Goal: Task Accomplishment & Management: Complete application form

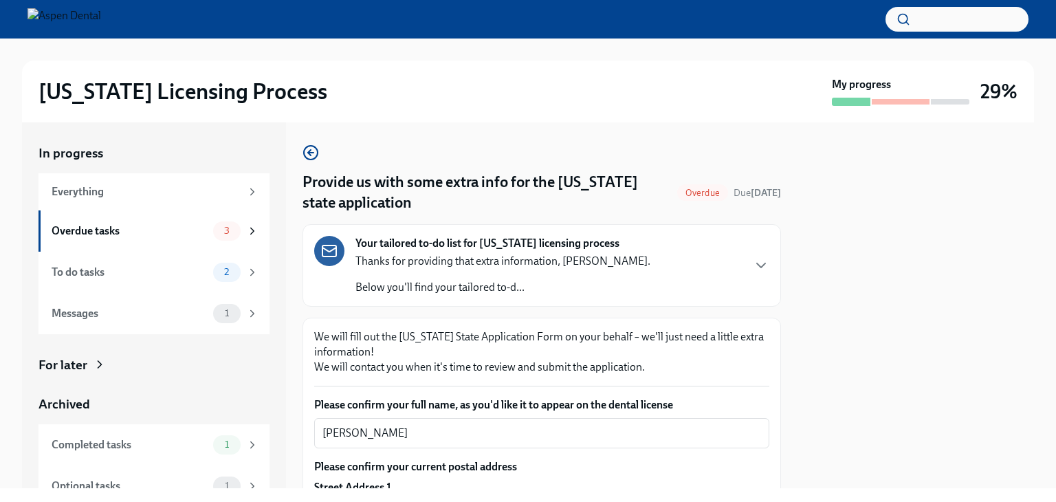
click at [857, 242] on div at bounding box center [916, 305] width 237 height 366
click at [810, 305] on div at bounding box center [916, 305] width 237 height 366
click at [811, 176] on div at bounding box center [916, 305] width 237 height 366
click at [390, 178] on h4 "Provide us with some extra info for the [US_STATE] state application" at bounding box center [487, 192] width 369 height 41
click at [112, 191] on div "Everything" at bounding box center [146, 191] width 189 height 15
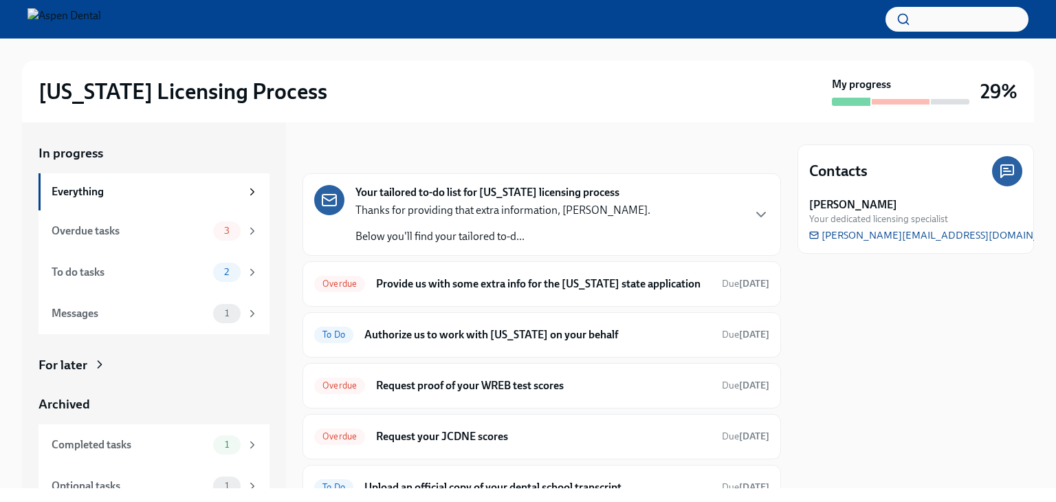
click at [660, 99] on div "[US_STATE] Licensing Process" at bounding box center [433, 92] width 788 height 28
click at [540, 333] on h6 "Authorize us to work with [US_STATE] on your behalf" at bounding box center [537, 334] width 347 height 15
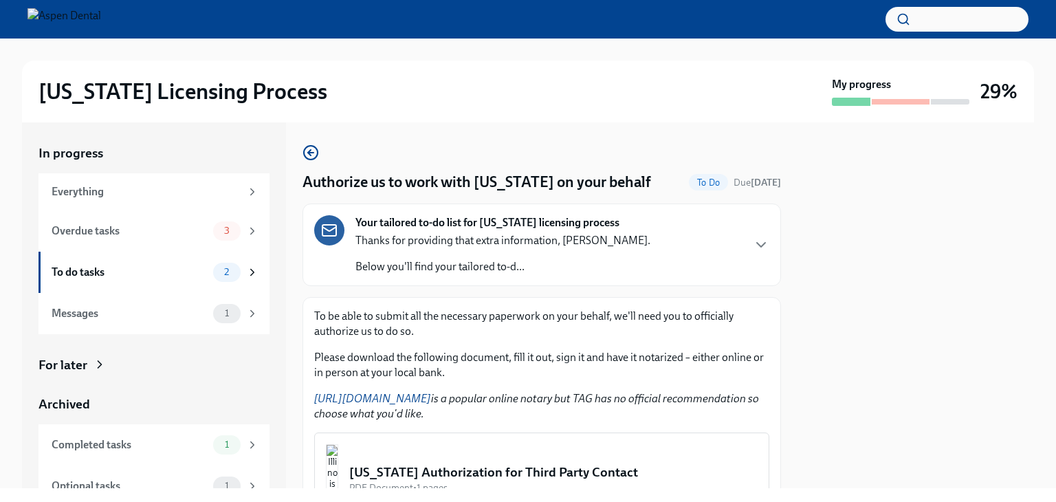
click at [659, 109] on div "[US_STATE] Licensing Process My progress 29%" at bounding box center [528, 92] width 1012 height 62
click at [941, 287] on div at bounding box center [916, 305] width 237 height 366
click at [810, 316] on div at bounding box center [916, 305] width 237 height 366
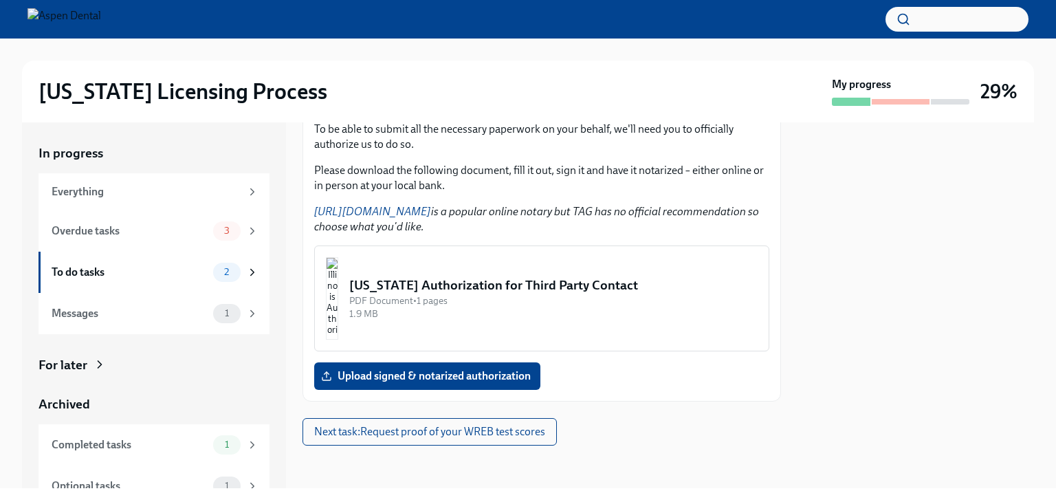
scroll to position [183, 0]
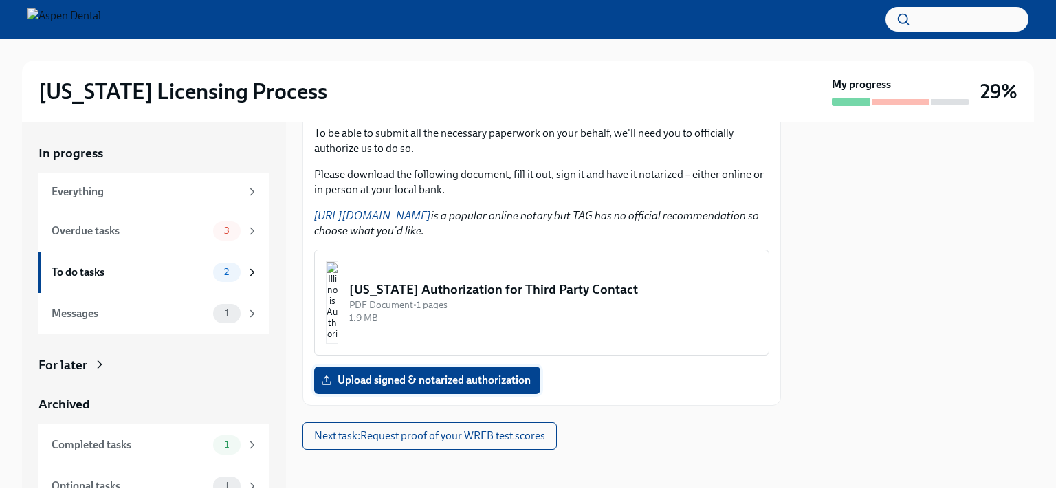
click at [439, 375] on span "Upload signed & notarized authorization" at bounding box center [427, 380] width 207 height 14
click at [0, 0] on input "Upload signed & notarized authorization" at bounding box center [0, 0] width 0 height 0
click at [338, 288] on img "button" at bounding box center [332, 302] width 12 height 83
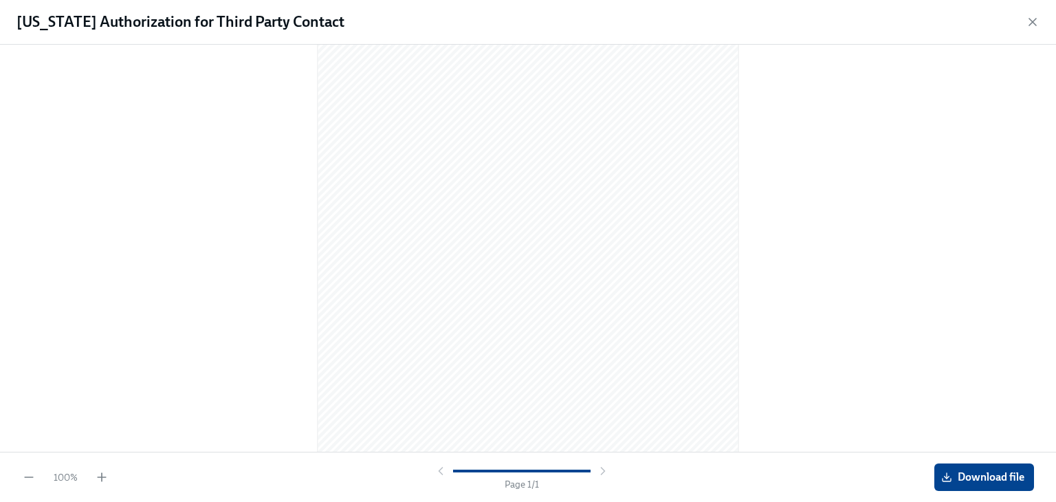
scroll to position [83, 0]
click at [977, 478] on span "Download file" at bounding box center [984, 477] width 80 height 14
click at [928, 309] on div at bounding box center [528, 163] width 1012 height 380
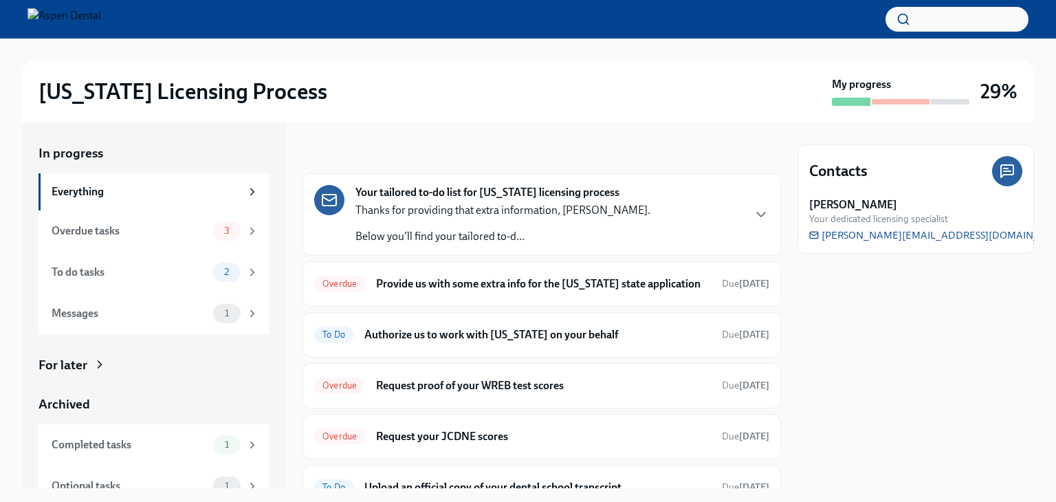
click at [653, 88] on div "[US_STATE] Licensing Process" at bounding box center [433, 92] width 788 height 28
click at [611, 201] on div "Your tailored to-do list for [US_STATE] licensing process Thanks for providing …" at bounding box center [502, 214] width 295 height 59
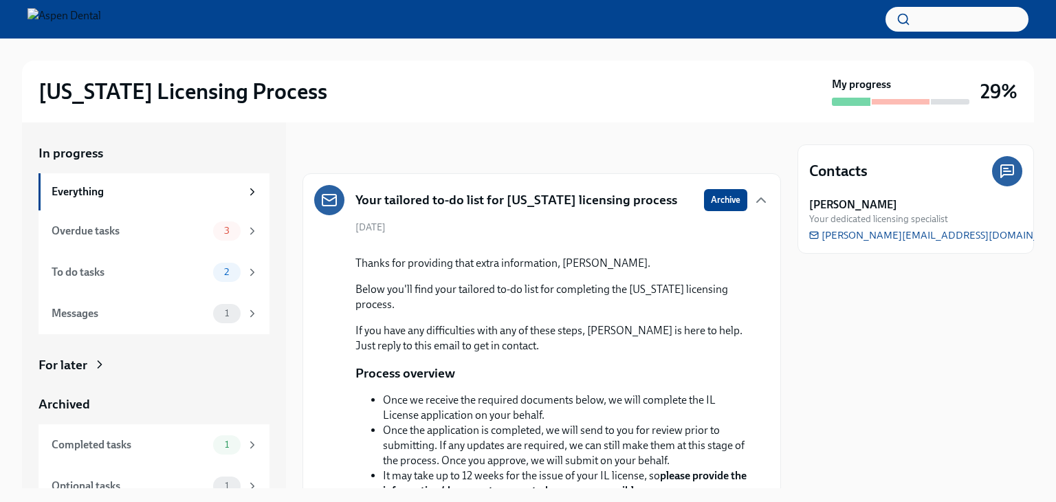
click at [493, 92] on div "[US_STATE] Licensing Process" at bounding box center [433, 92] width 788 height 28
click at [94, 189] on div "Everything" at bounding box center [146, 191] width 189 height 15
click at [72, 187] on div "Everything" at bounding box center [146, 191] width 189 height 15
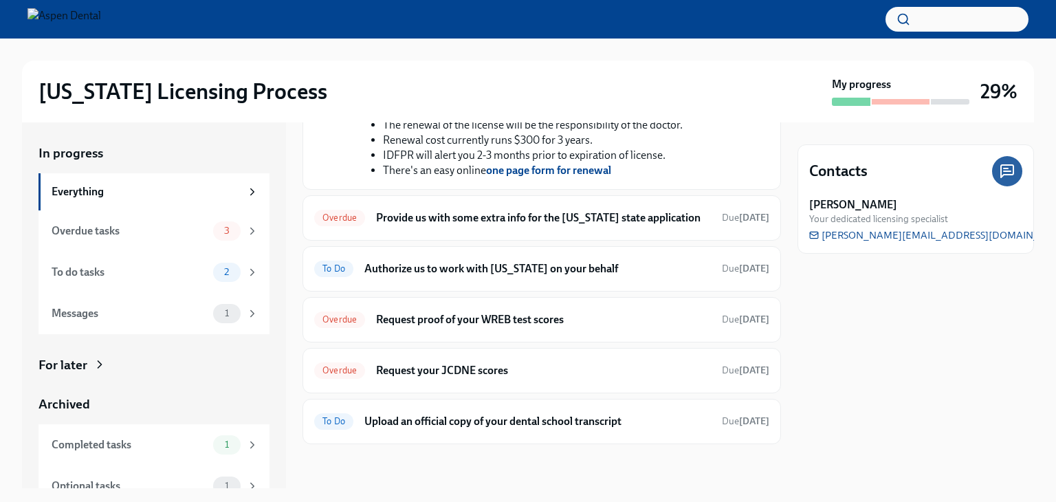
scroll to position [541, 0]
click at [558, 218] on h6 "Provide us with some extra info for the [US_STATE] state application" at bounding box center [543, 217] width 335 height 15
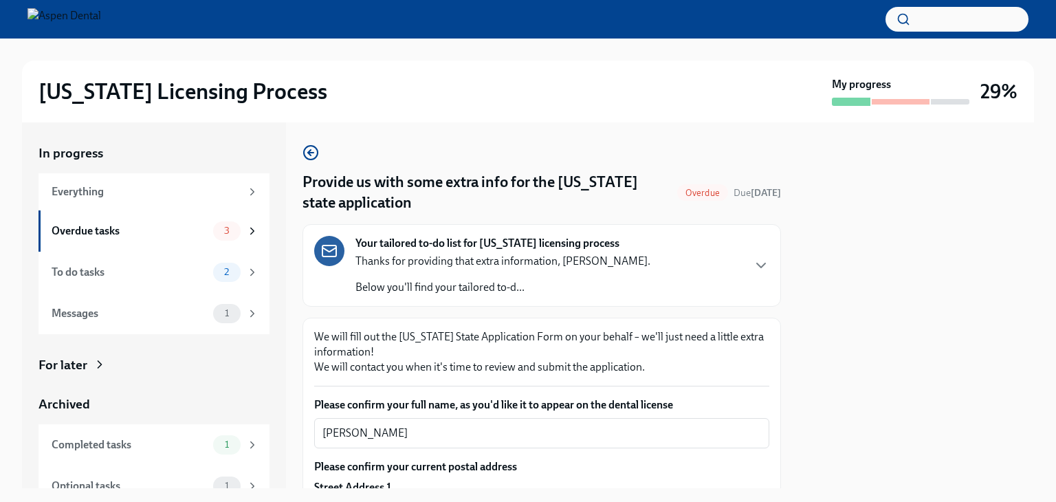
click at [854, 320] on div at bounding box center [916, 305] width 237 height 366
click at [823, 300] on div at bounding box center [916, 305] width 237 height 366
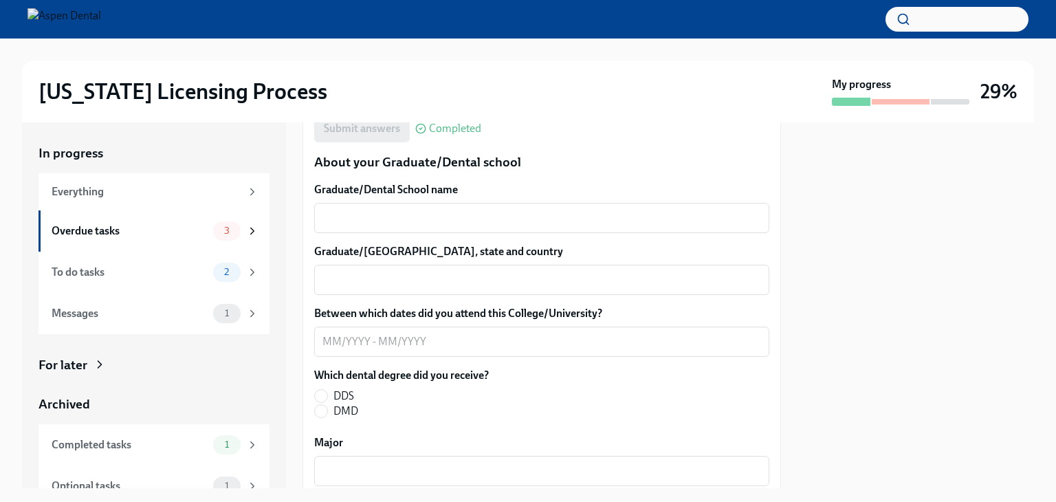
scroll to position [1782, 0]
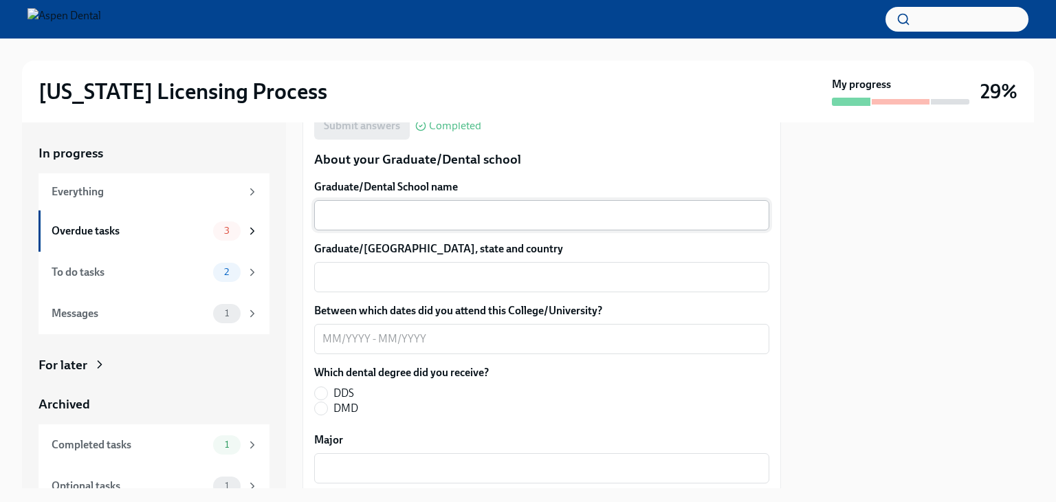
click at [399, 218] on textarea "Graduate/Dental School name" at bounding box center [541, 215] width 439 height 17
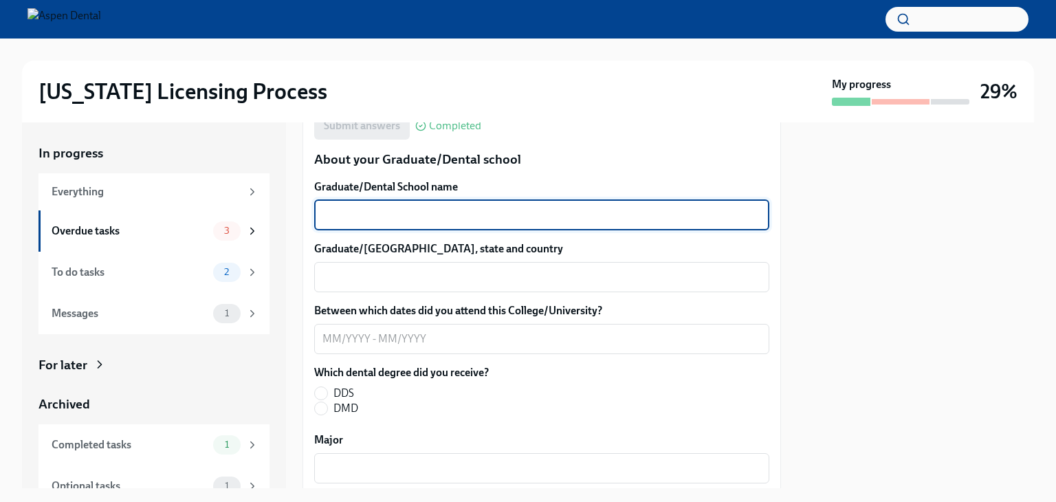
click at [399, 218] on textarea "Graduate/Dental School name" at bounding box center [541, 215] width 439 height 17
type textarea "[GEOGRAPHIC_DATA][US_STATE] UCSF school of dentistry"
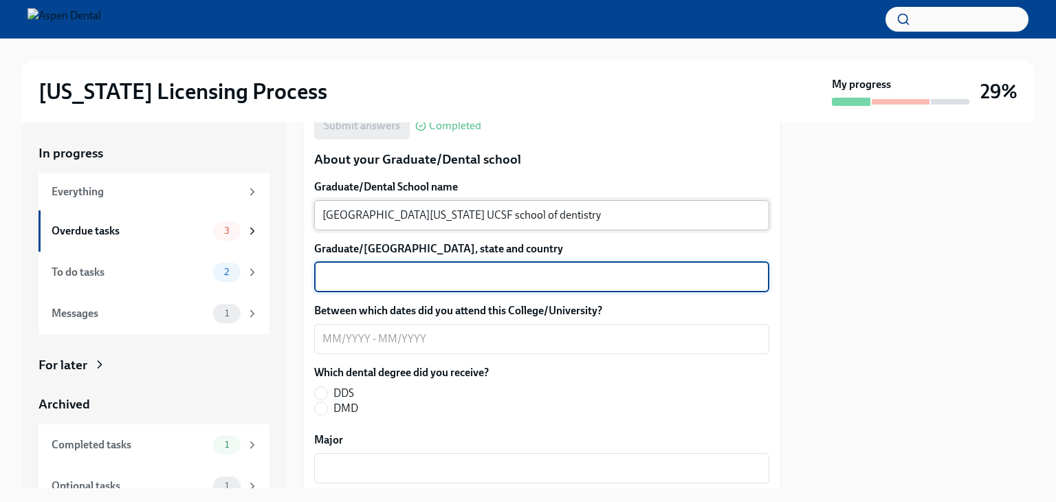
type textarea "C"
type textarea "[GEOGRAPHIC_DATA] / [GEOGRAPHIC_DATA]"
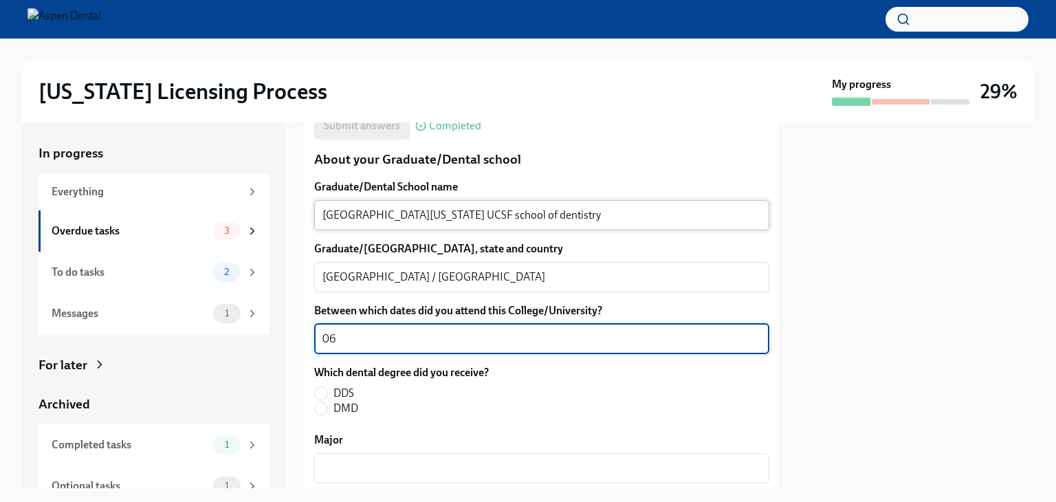
type textarea "0"
type textarea "06/2011- 09/2013"
click at [327, 393] on input "DDS" at bounding box center [321, 393] width 12 height 12
radio input "true"
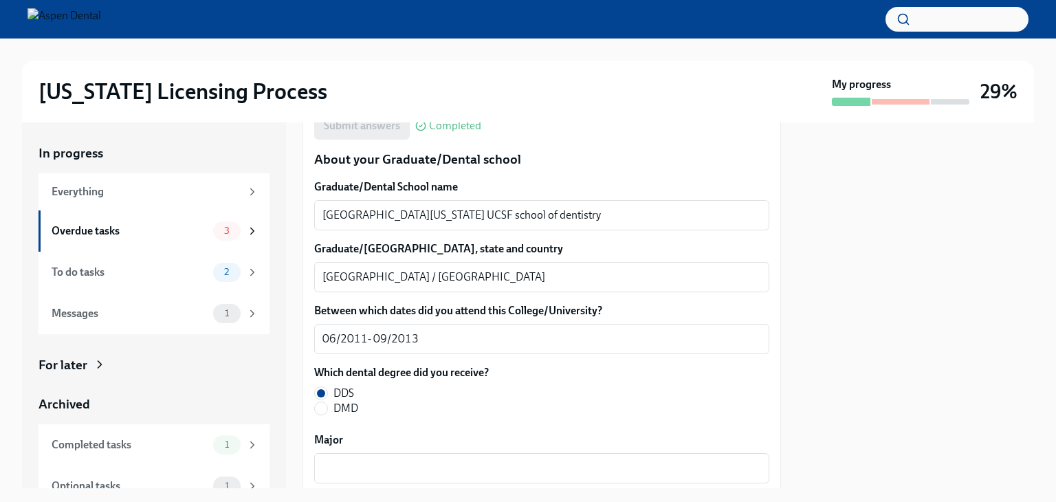
click at [847, 342] on div at bounding box center [916, 305] width 237 height 366
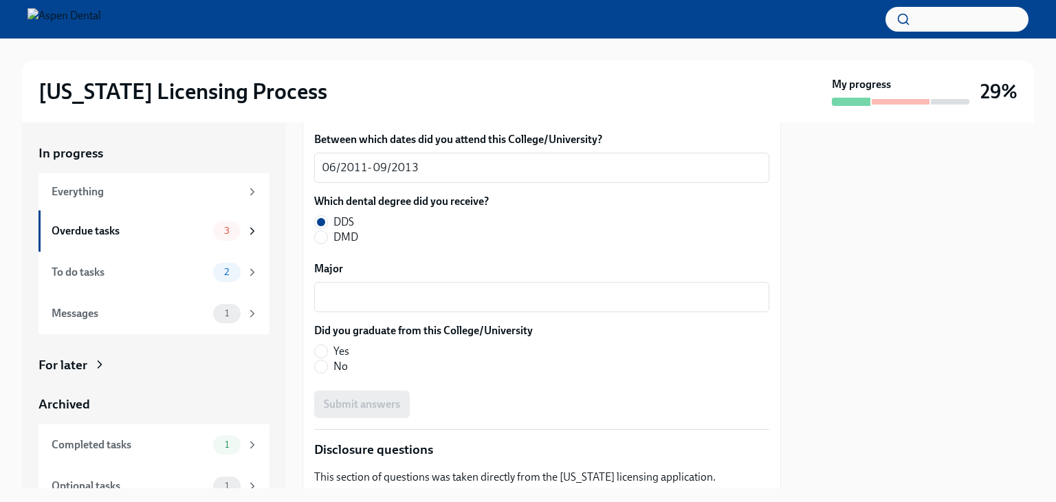
scroll to position [1972, 0]
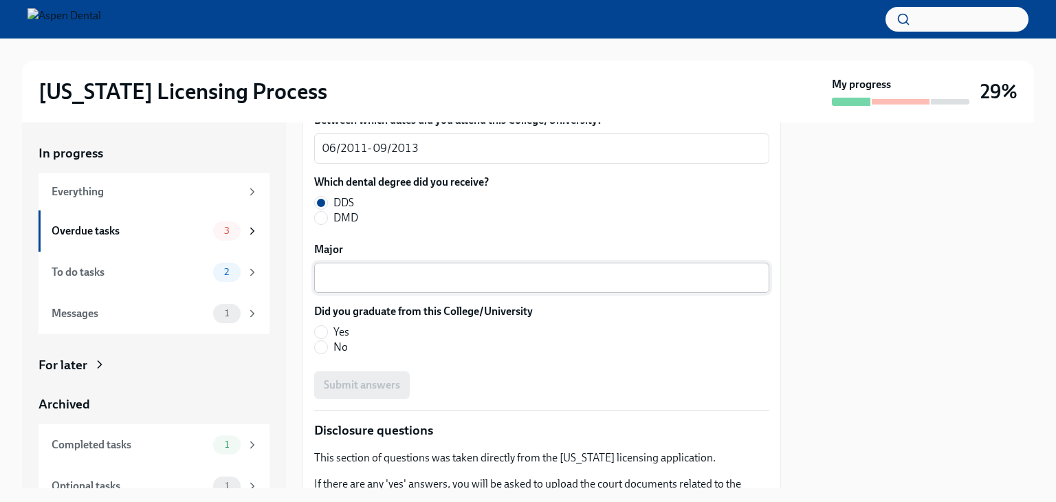
click at [436, 273] on textarea "Major" at bounding box center [541, 278] width 439 height 17
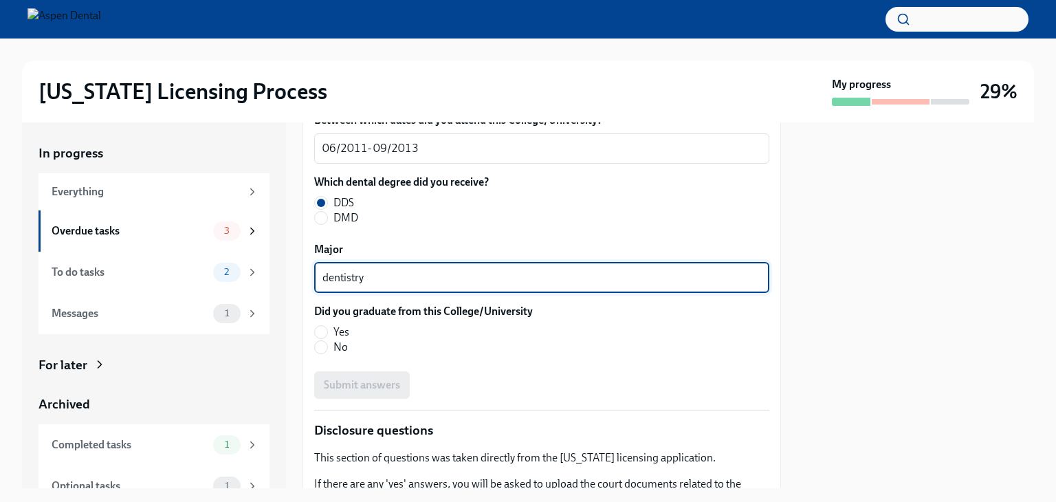
type textarea "dentistry"
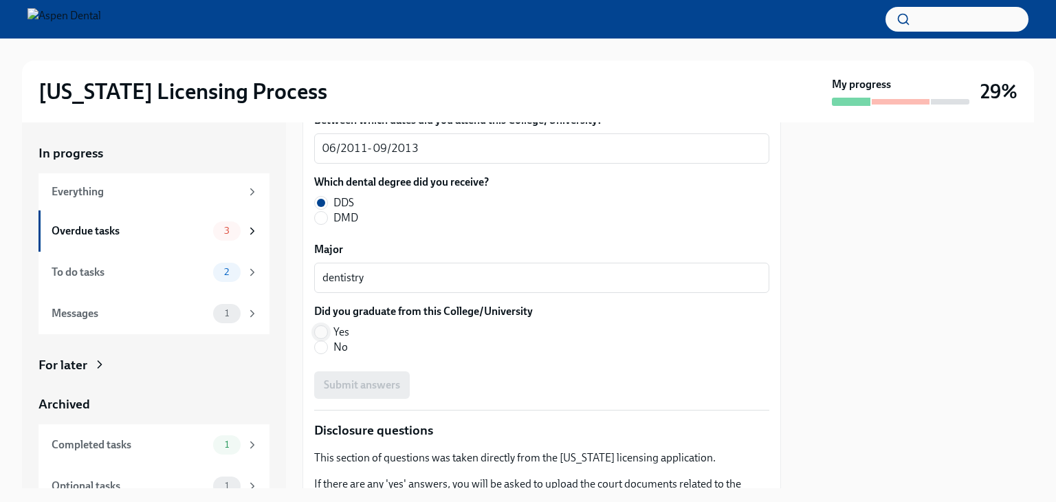
click at [316, 330] on input "Yes" at bounding box center [321, 332] width 12 height 12
radio input "true"
click at [921, 354] on div at bounding box center [916, 305] width 237 height 366
click at [340, 395] on button "Submit answers" at bounding box center [362, 385] width 96 height 28
click at [842, 382] on div at bounding box center [916, 305] width 237 height 366
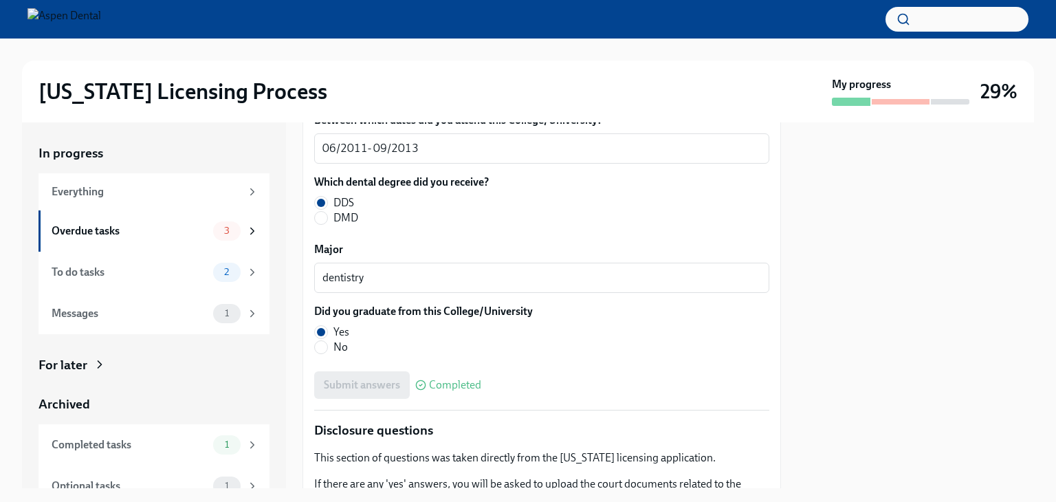
click at [832, 317] on div at bounding box center [916, 305] width 237 height 366
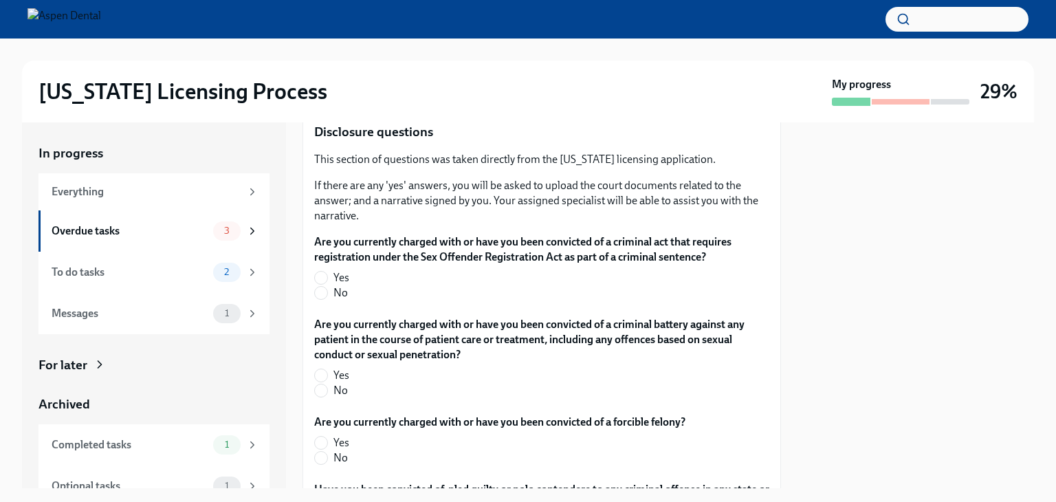
scroll to position [2278, 0]
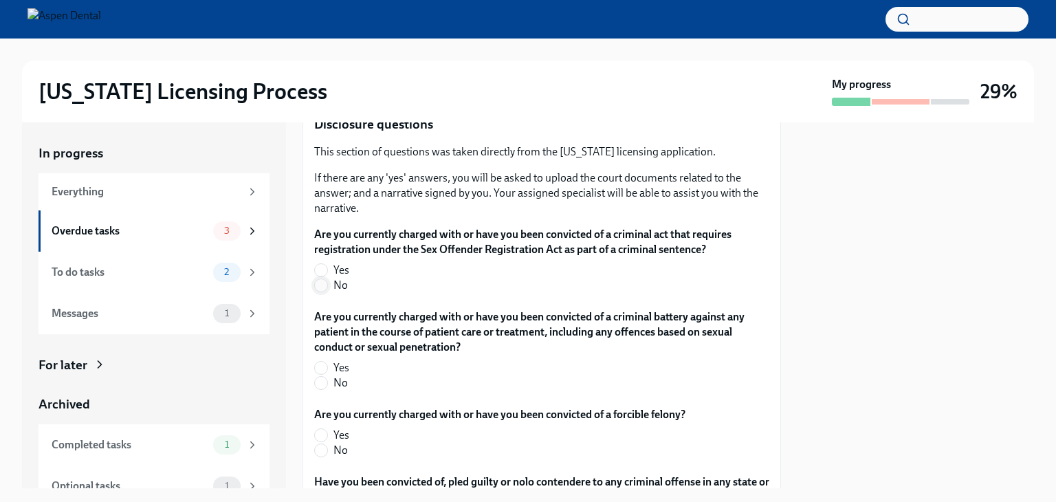
click at [321, 289] on input "No" at bounding box center [321, 285] width 12 height 12
radio input "true"
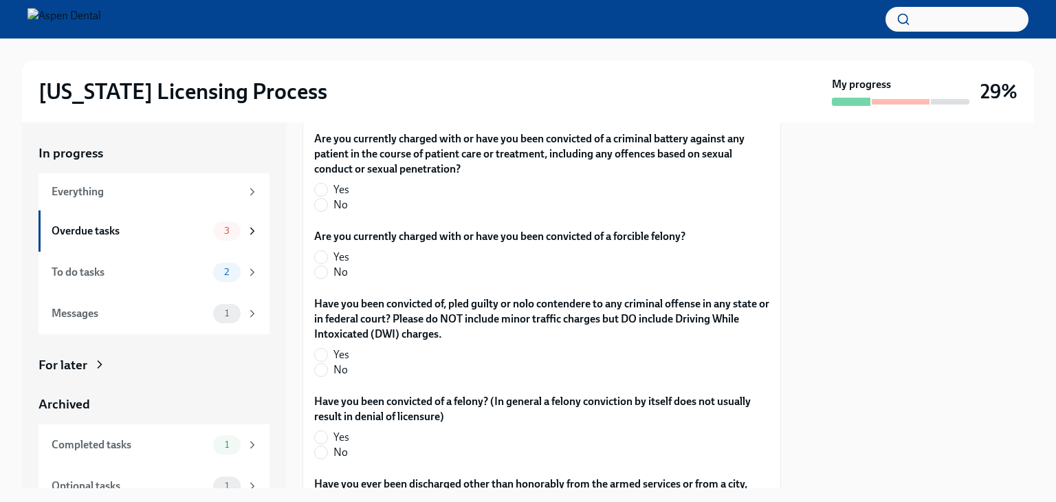
scroll to position [2467, 0]
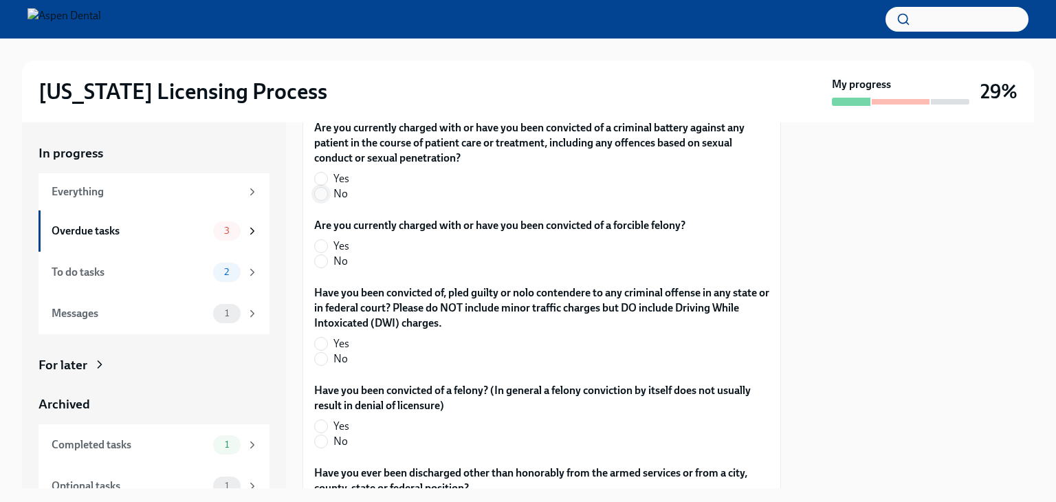
click at [320, 191] on input "No" at bounding box center [321, 194] width 12 height 12
radio input "true"
click at [327, 257] on span at bounding box center [321, 261] width 14 height 14
click at [327, 257] on input "No" at bounding box center [321, 261] width 12 height 12
radio input "true"
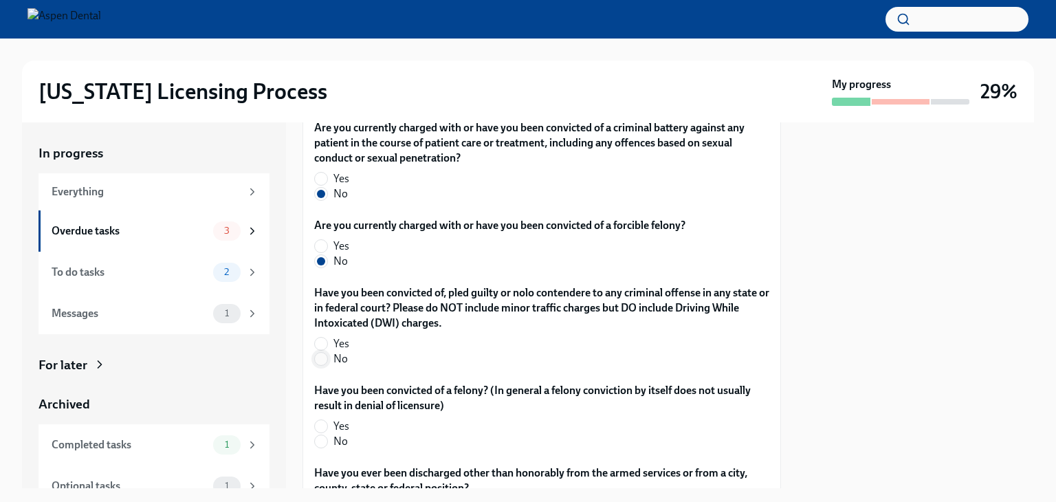
click at [322, 362] on input "No" at bounding box center [321, 359] width 12 height 12
radio input "true"
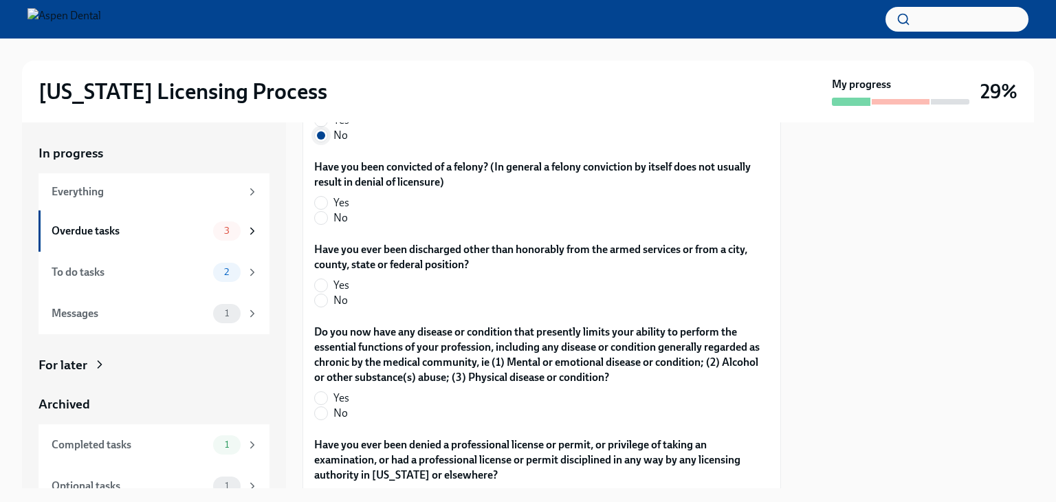
scroll to position [2697, 0]
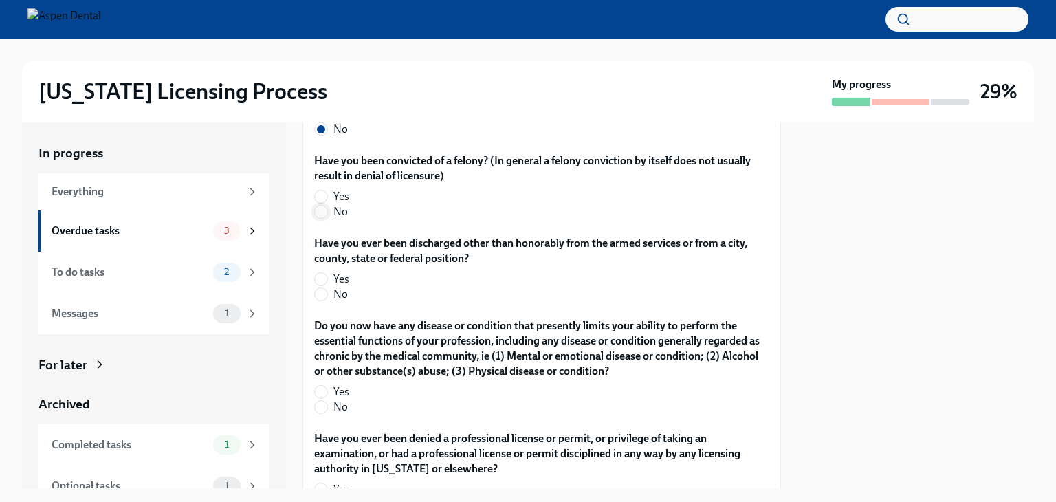
click at [320, 214] on input "No" at bounding box center [321, 212] width 12 height 12
radio input "true"
click at [322, 297] on input "No" at bounding box center [321, 294] width 12 height 12
radio input "true"
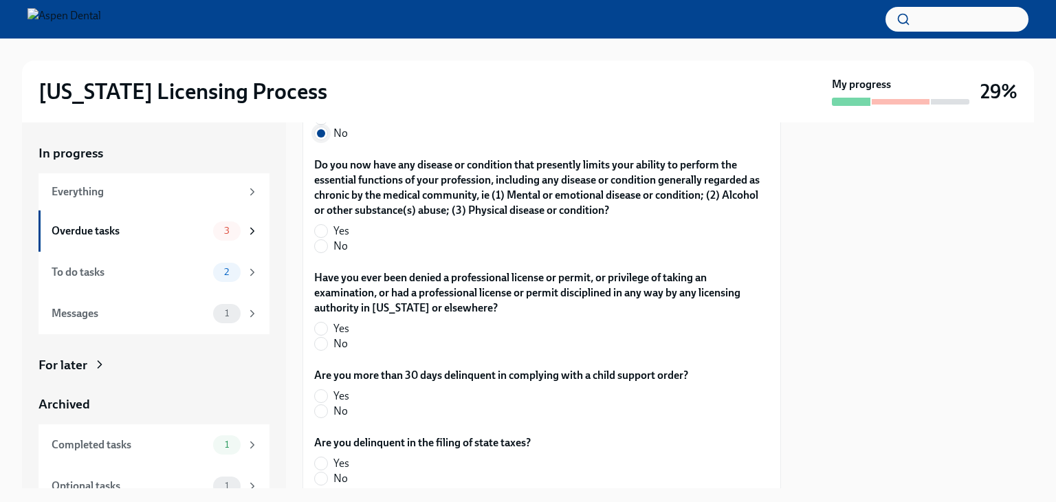
scroll to position [2858, 0]
click at [320, 243] on input "No" at bounding box center [321, 246] width 12 height 12
radio input "true"
click at [326, 346] on input "No" at bounding box center [321, 344] width 12 height 12
radio input "true"
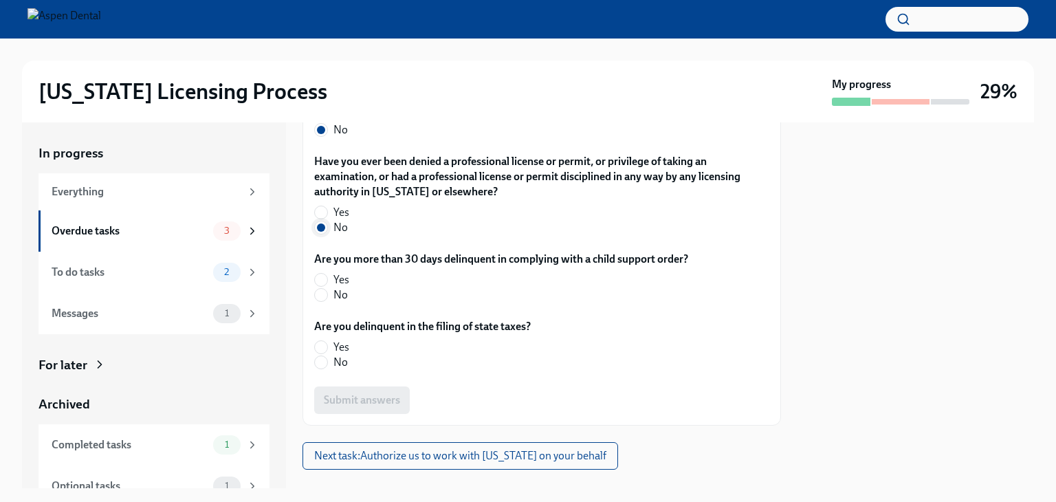
scroll to position [2998, 0]
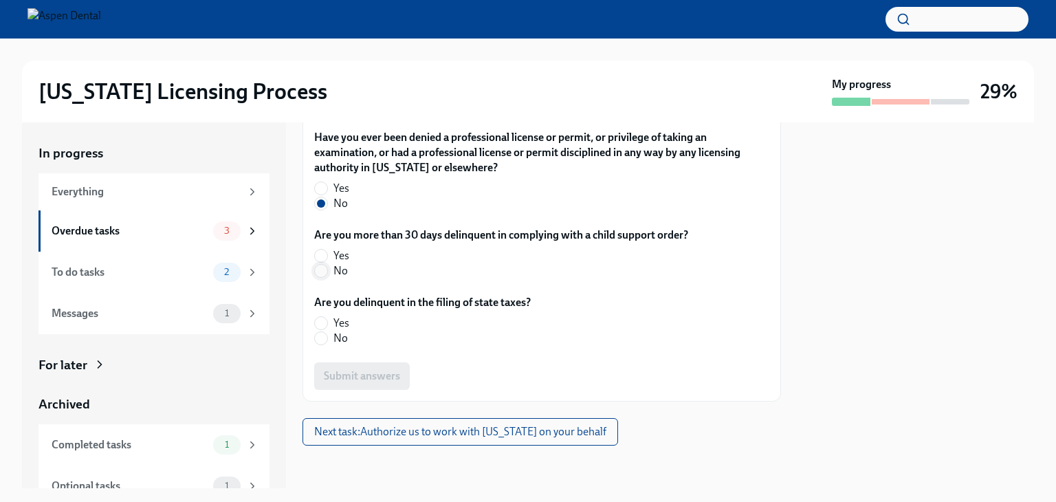
click at [316, 271] on input "No" at bounding box center [321, 271] width 12 height 12
radio input "true"
click at [328, 336] on label "No" at bounding box center [417, 338] width 206 height 15
click at [327, 336] on input "No" at bounding box center [321, 338] width 12 height 12
radio input "true"
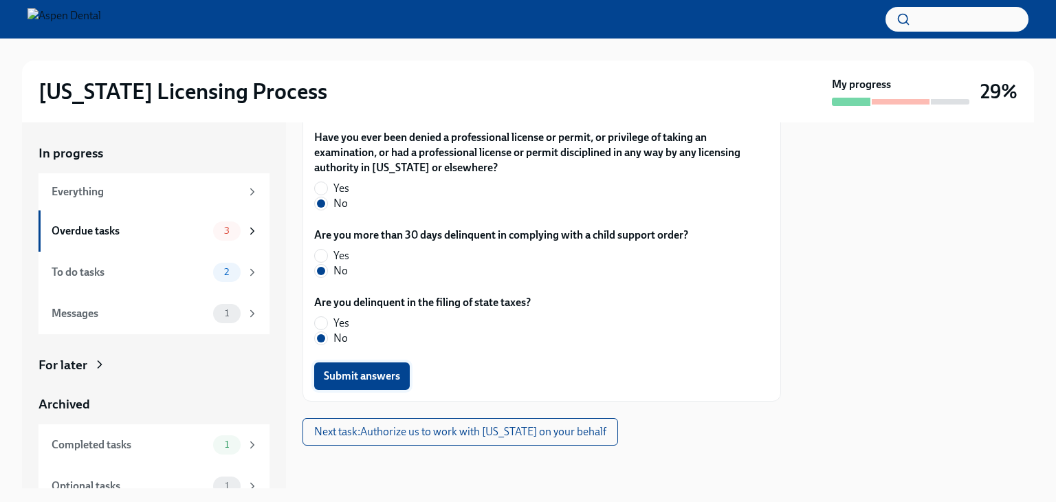
click at [348, 371] on span "Submit answers" at bounding box center [362, 376] width 76 height 14
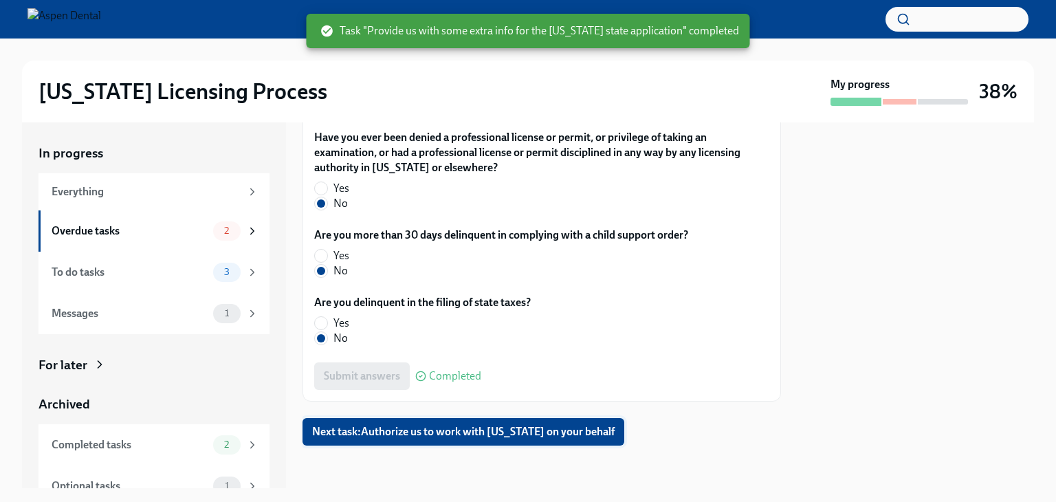
click at [514, 425] on span "Next task : Authorize us to work with [US_STATE] on your behalf" at bounding box center [463, 432] width 303 height 14
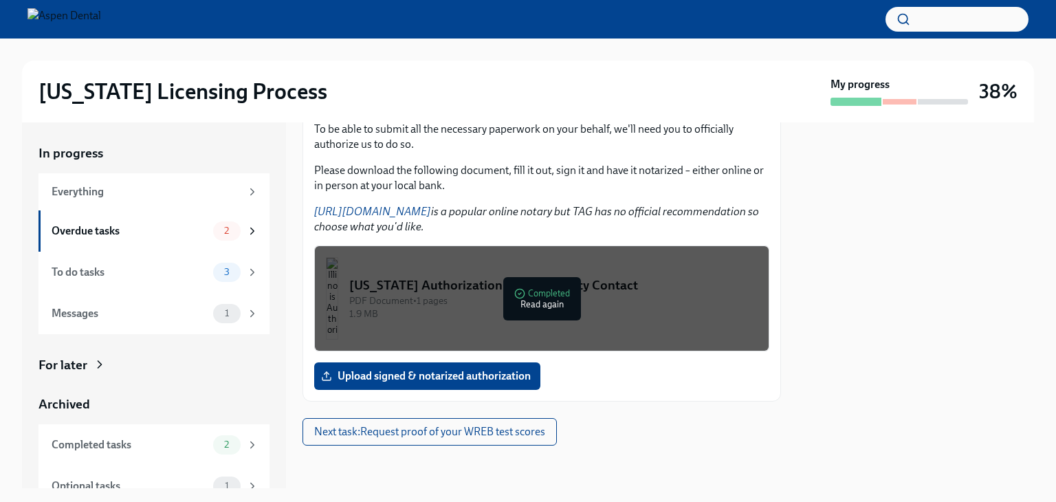
scroll to position [185, 0]
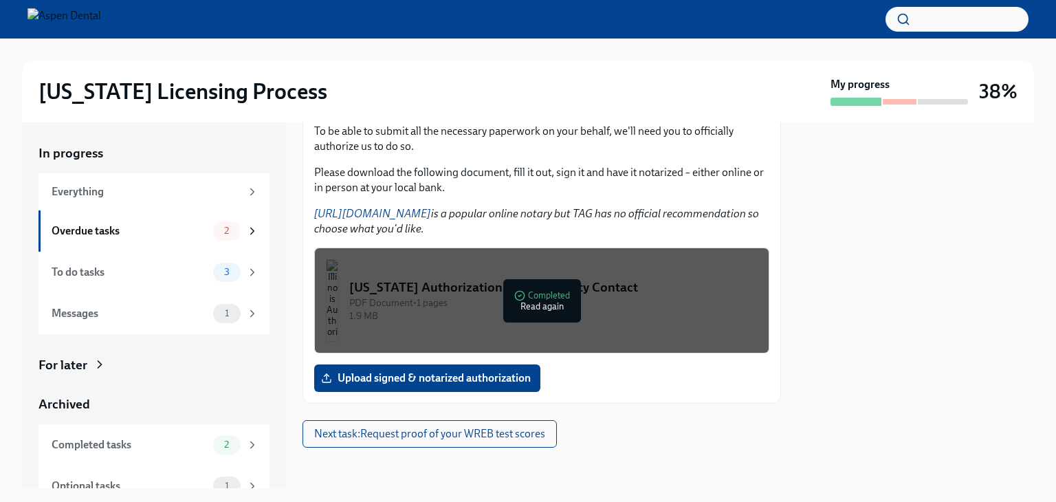
click at [805, 272] on div at bounding box center [916, 305] width 237 height 366
click at [3, 31] on div at bounding box center [528, 19] width 1056 height 39
click at [423, 434] on span "Next task : Request proof of your WREB test scores" at bounding box center [429, 434] width 231 height 14
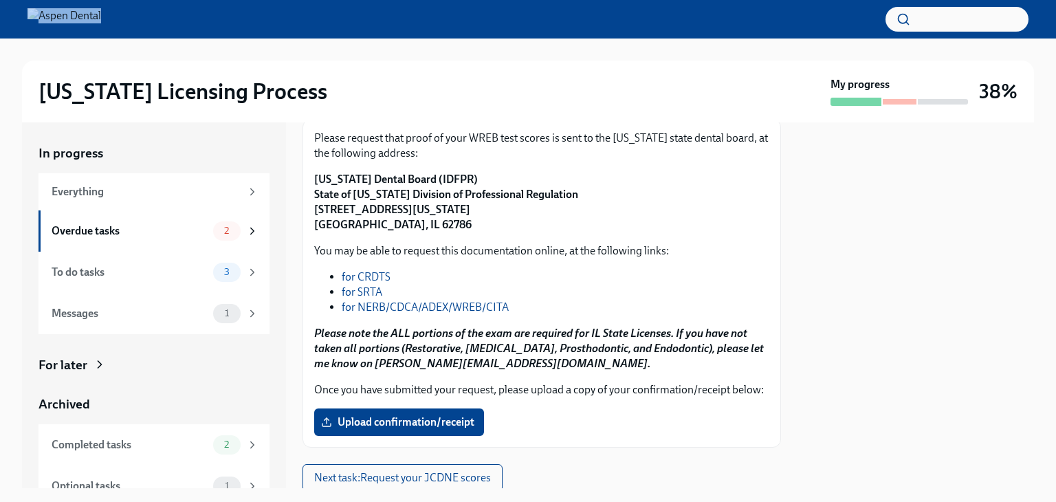
scroll to position [186, 0]
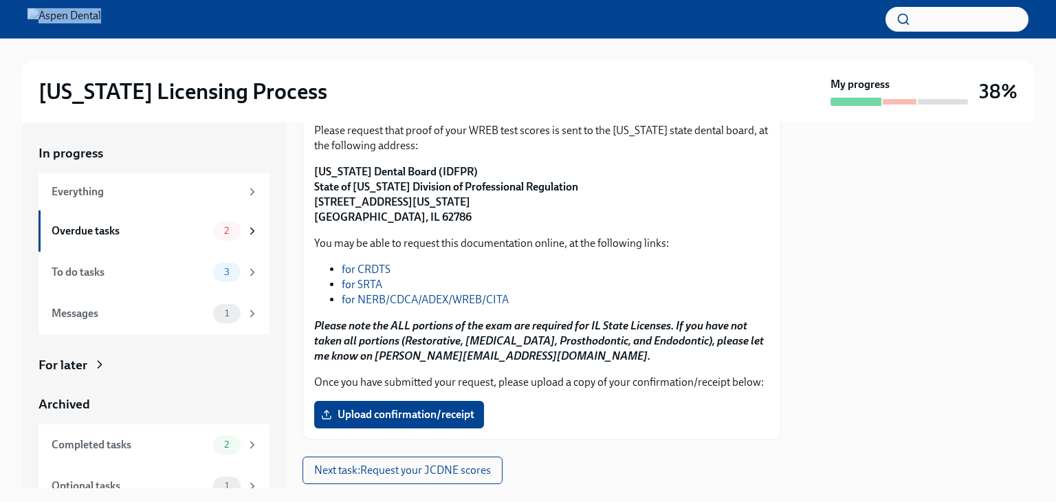
click at [391, 298] on link "for NERB/CDCA/ADEX/WREB/CITA" at bounding box center [425, 299] width 167 height 13
